Goal: Browse casually

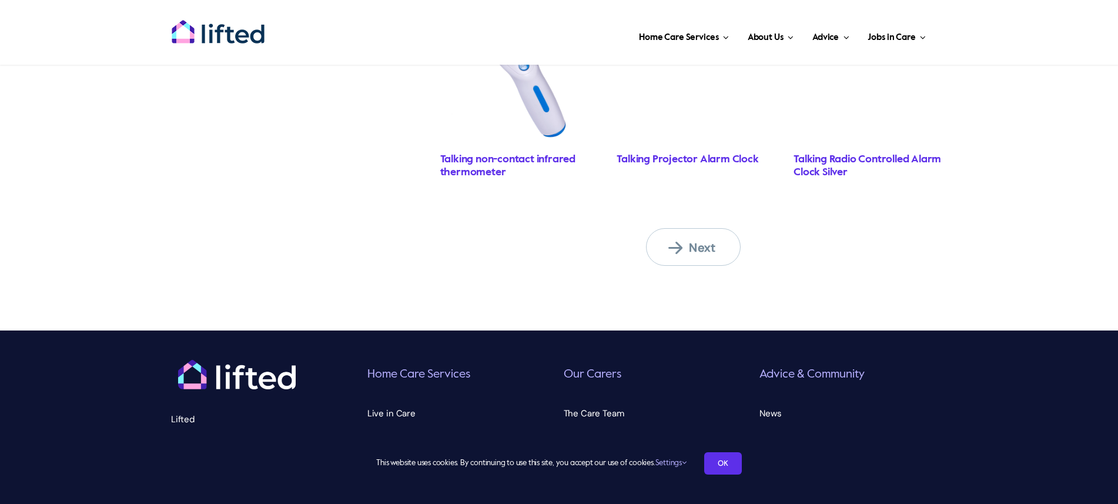
scroll to position [1116, 0]
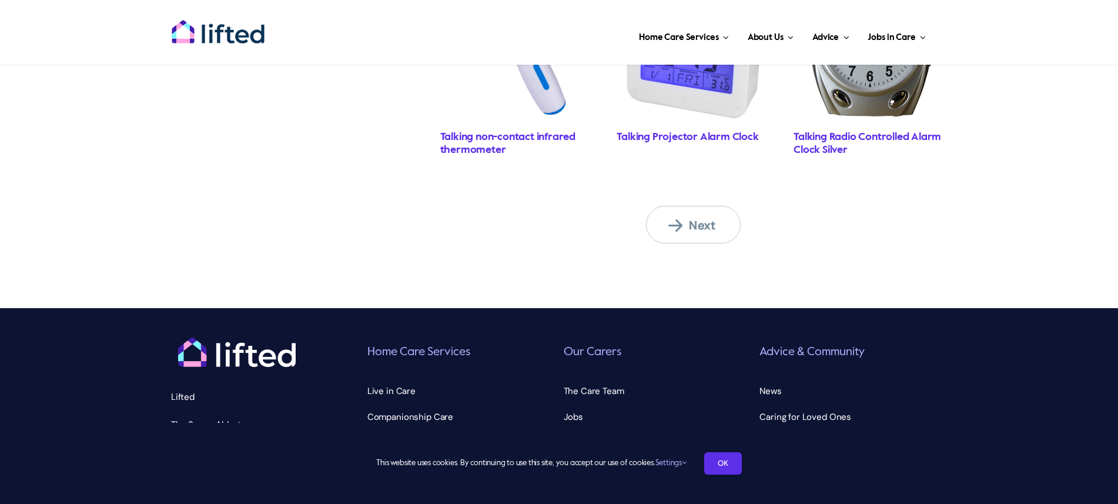
click at [683, 228] on span "Next" at bounding box center [701, 225] width 65 height 15
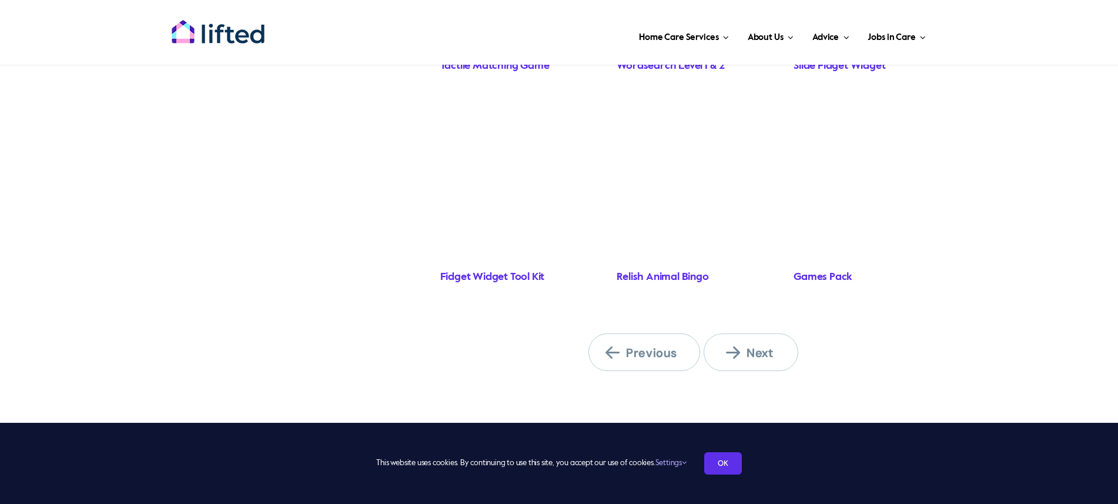
scroll to position [990, 0]
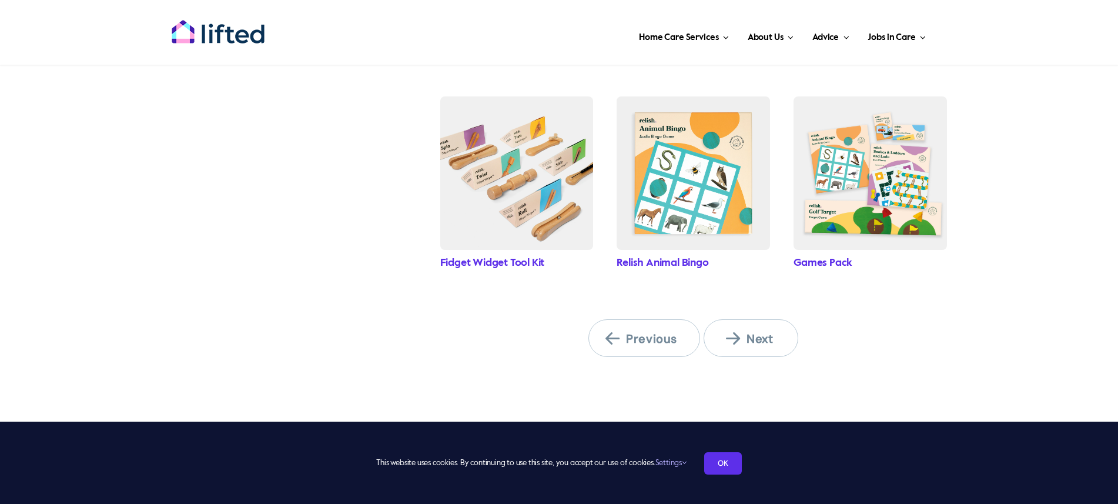
click at [752, 335] on span "Next" at bounding box center [758, 338] width 65 height 15
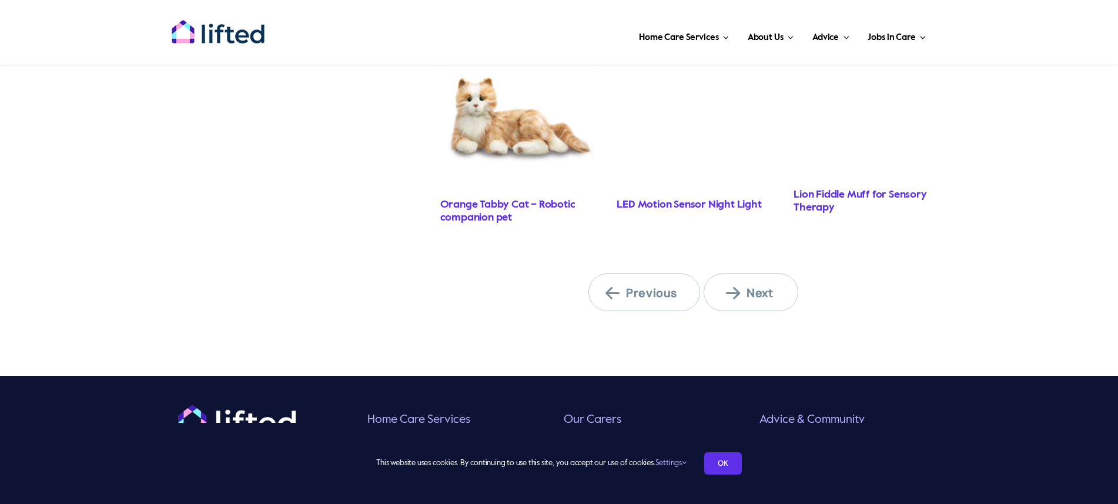
scroll to position [1146, 0]
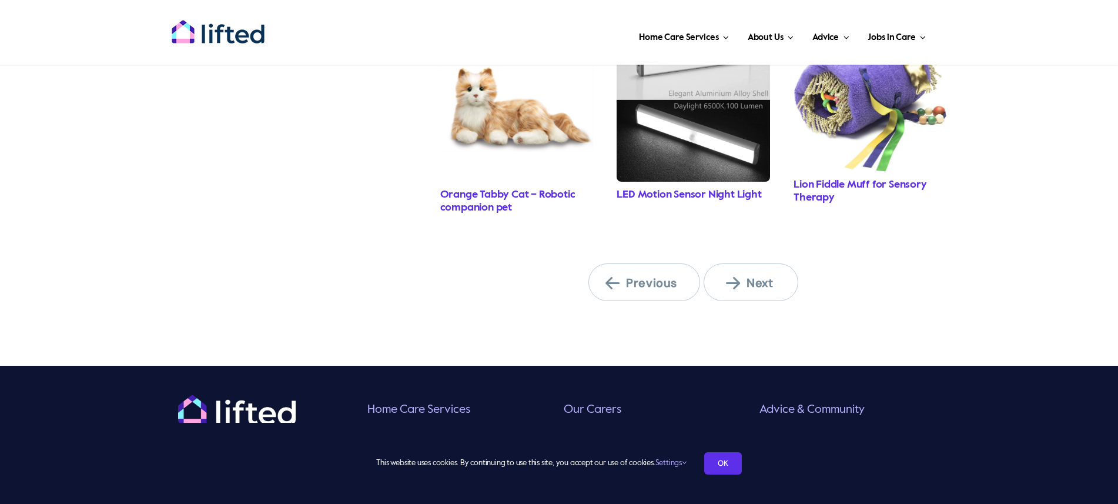
click at [760, 295] on link "Next" at bounding box center [751, 282] width 95 height 38
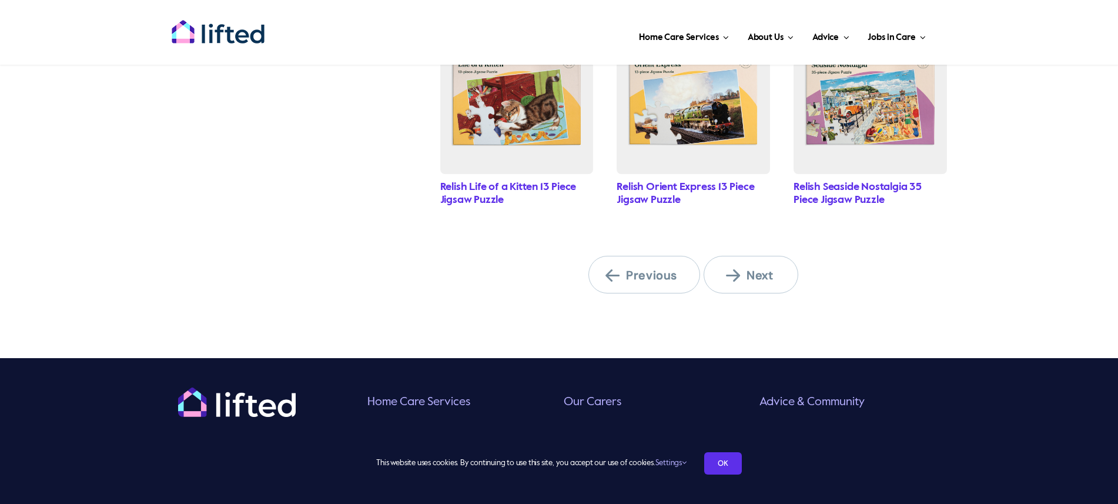
scroll to position [1068, 0]
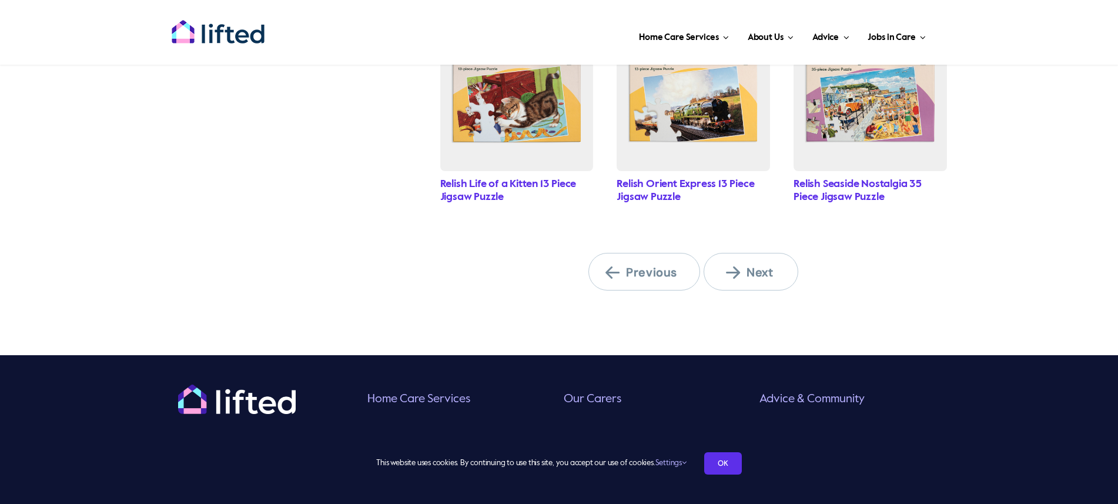
click at [750, 274] on span "Next" at bounding box center [758, 272] width 65 height 15
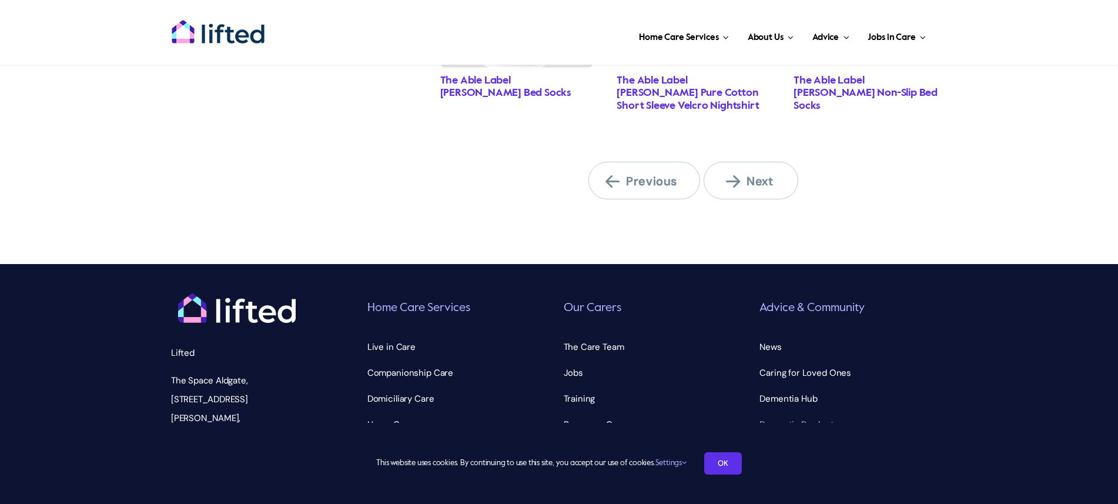
scroll to position [1357, 0]
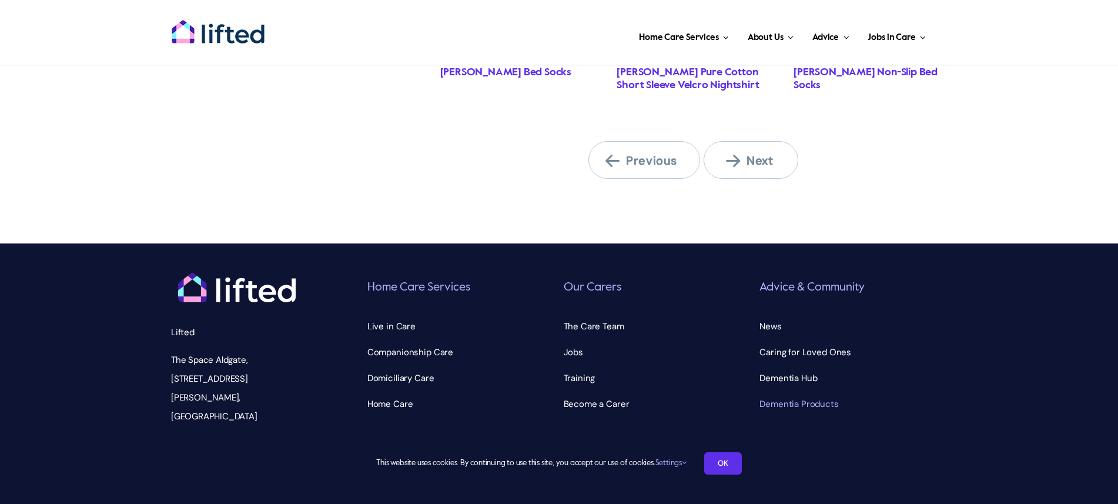
click at [752, 159] on span "Next" at bounding box center [758, 160] width 65 height 15
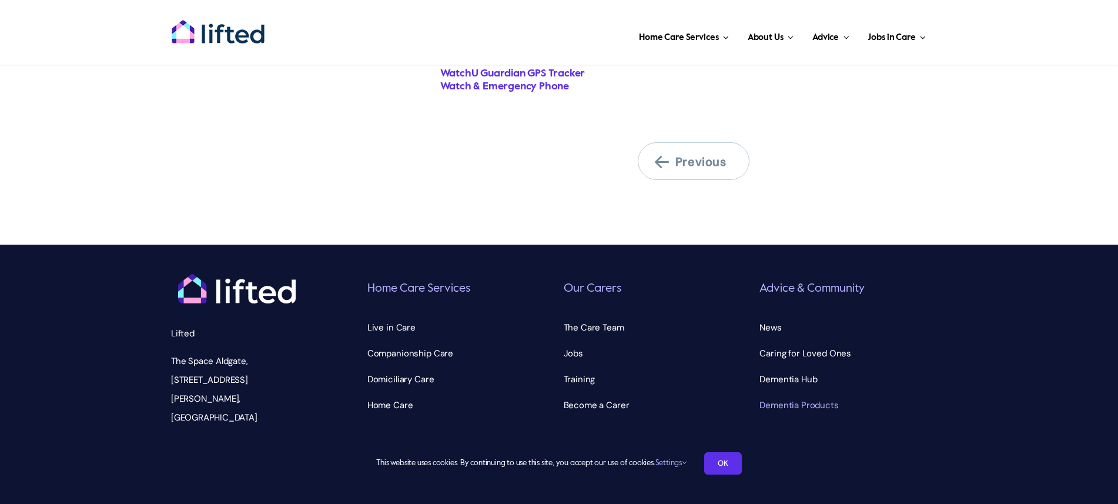
scroll to position [1521, 0]
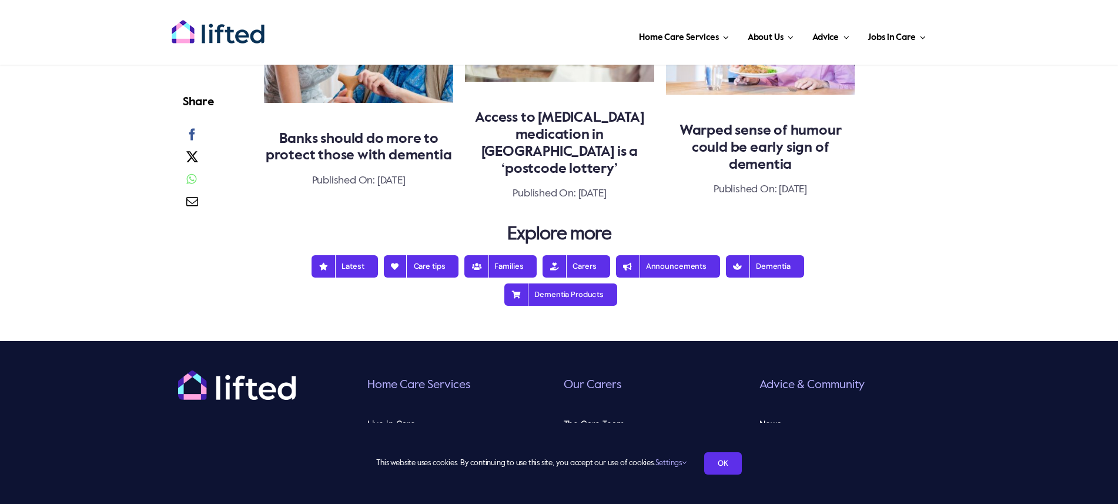
scroll to position [1205, 0]
